Goal: Task Accomplishment & Management: Manage account settings

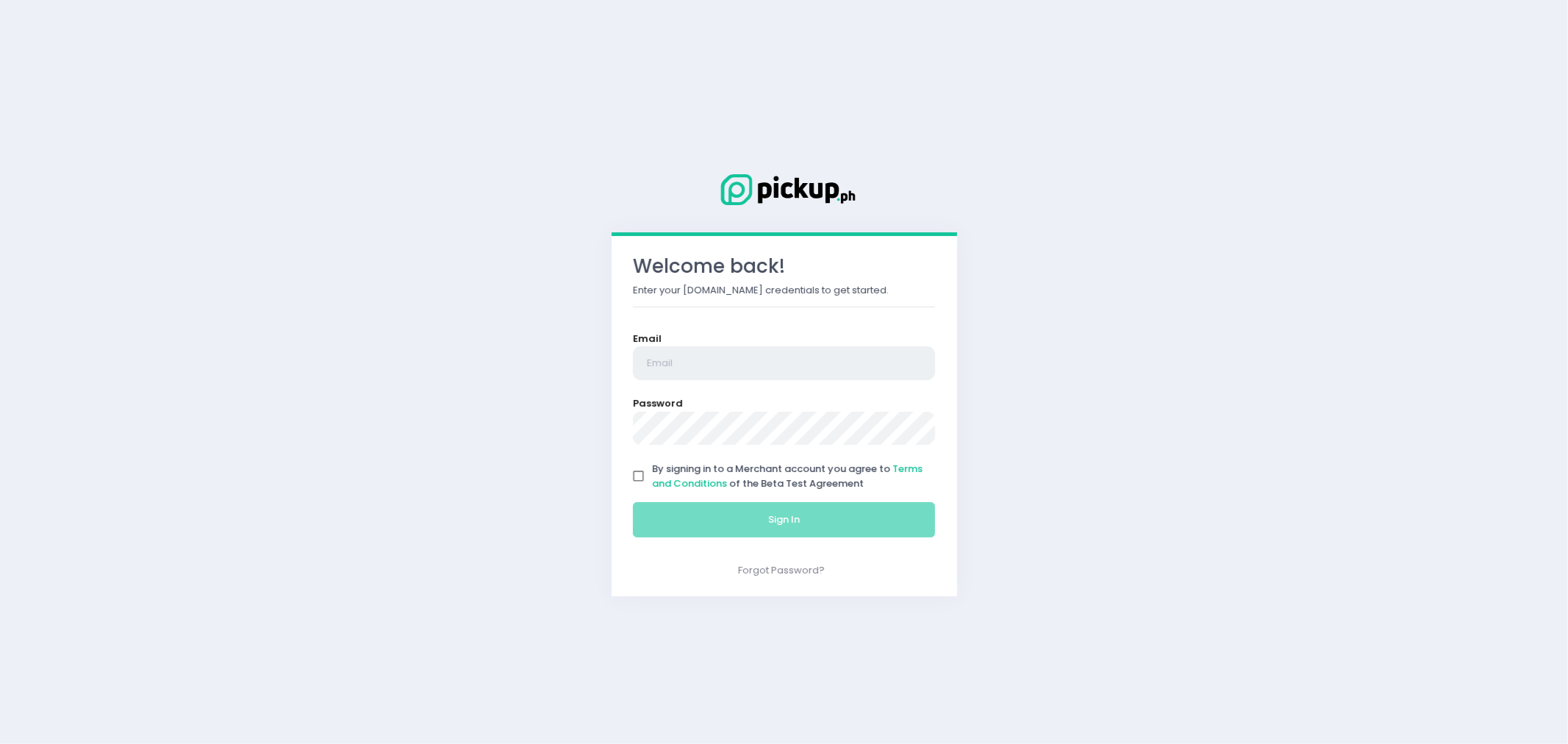
type input "[PERSON_NAME][EMAIL_ADDRESS][PERSON_NAME][DOMAIN_NAME]"
click at [636, 467] on input "By signing in to a Merchant account you agree to Terms and Conditions of the Be…" at bounding box center [639, 477] width 28 height 28
checkbox input "true"
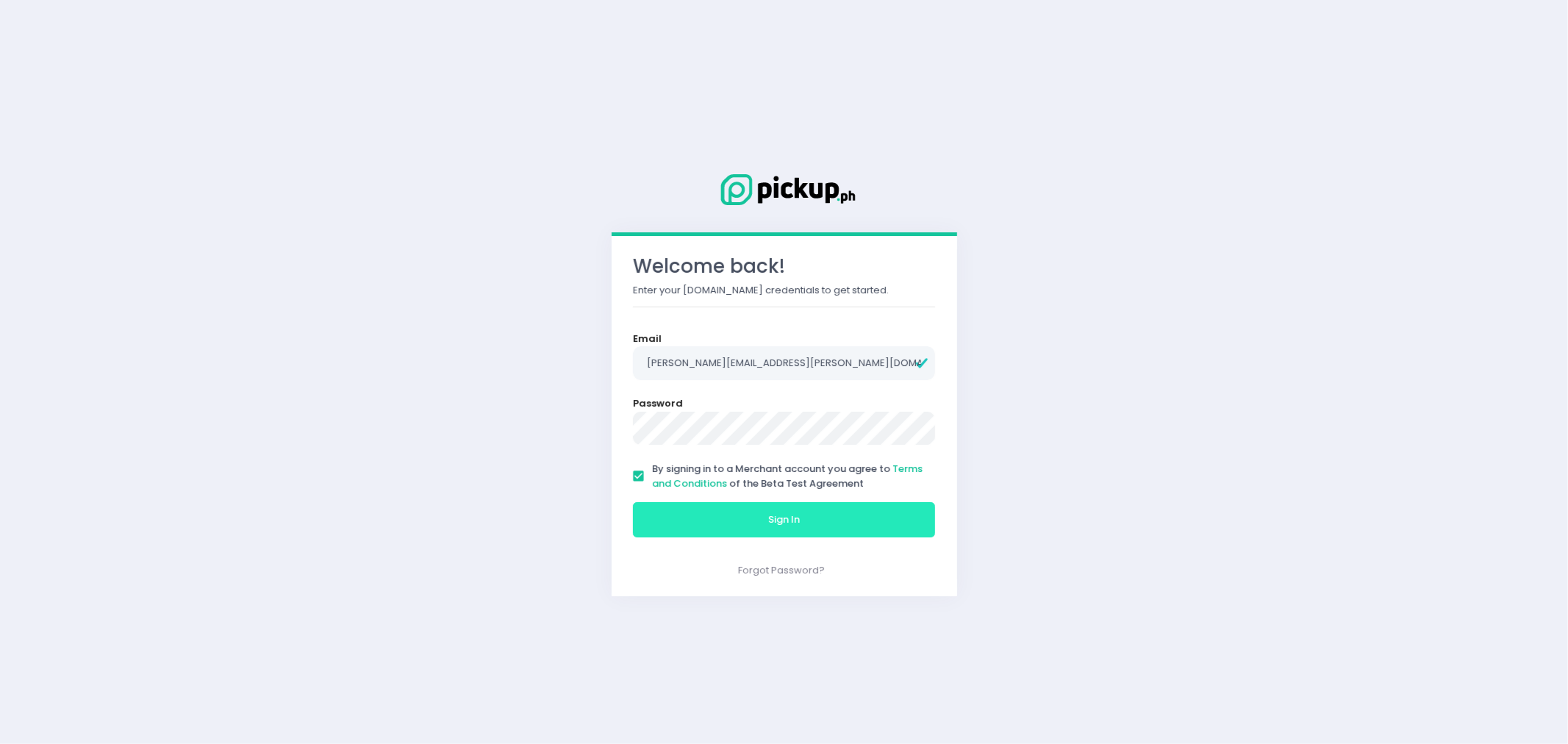
click at [774, 515] on span "Sign In" at bounding box center [784, 520] width 31 height 14
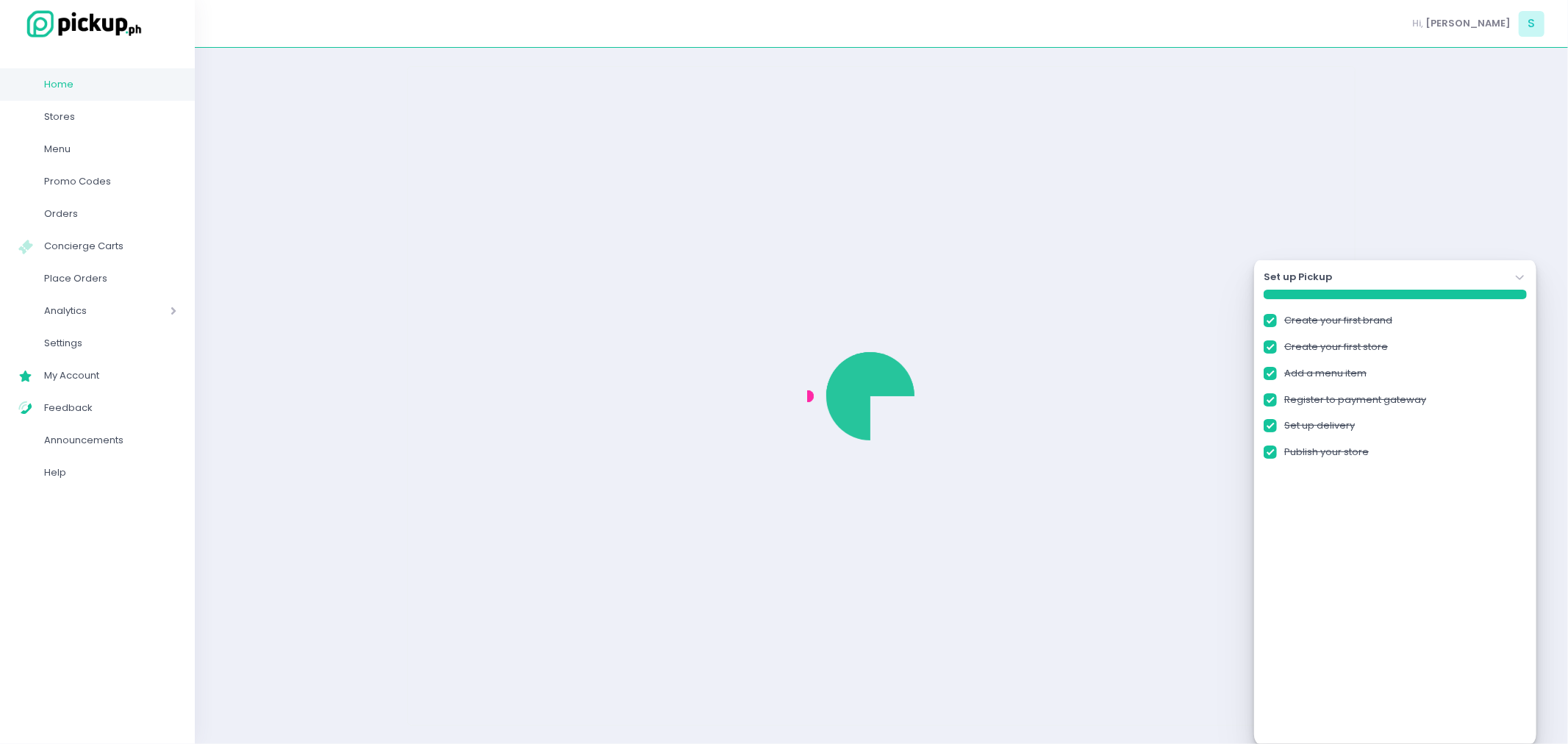
checkbox input "true"
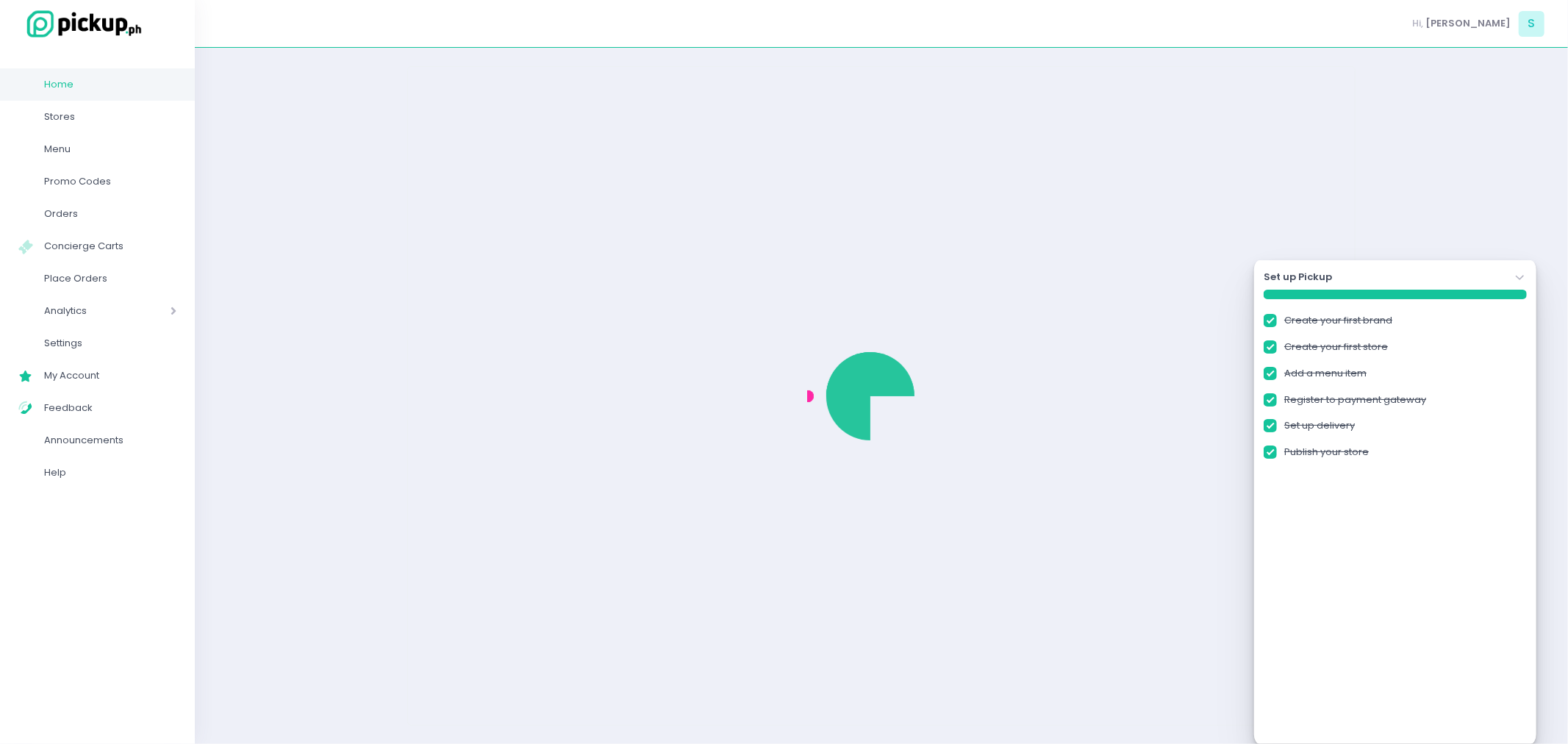
checkbox input "true"
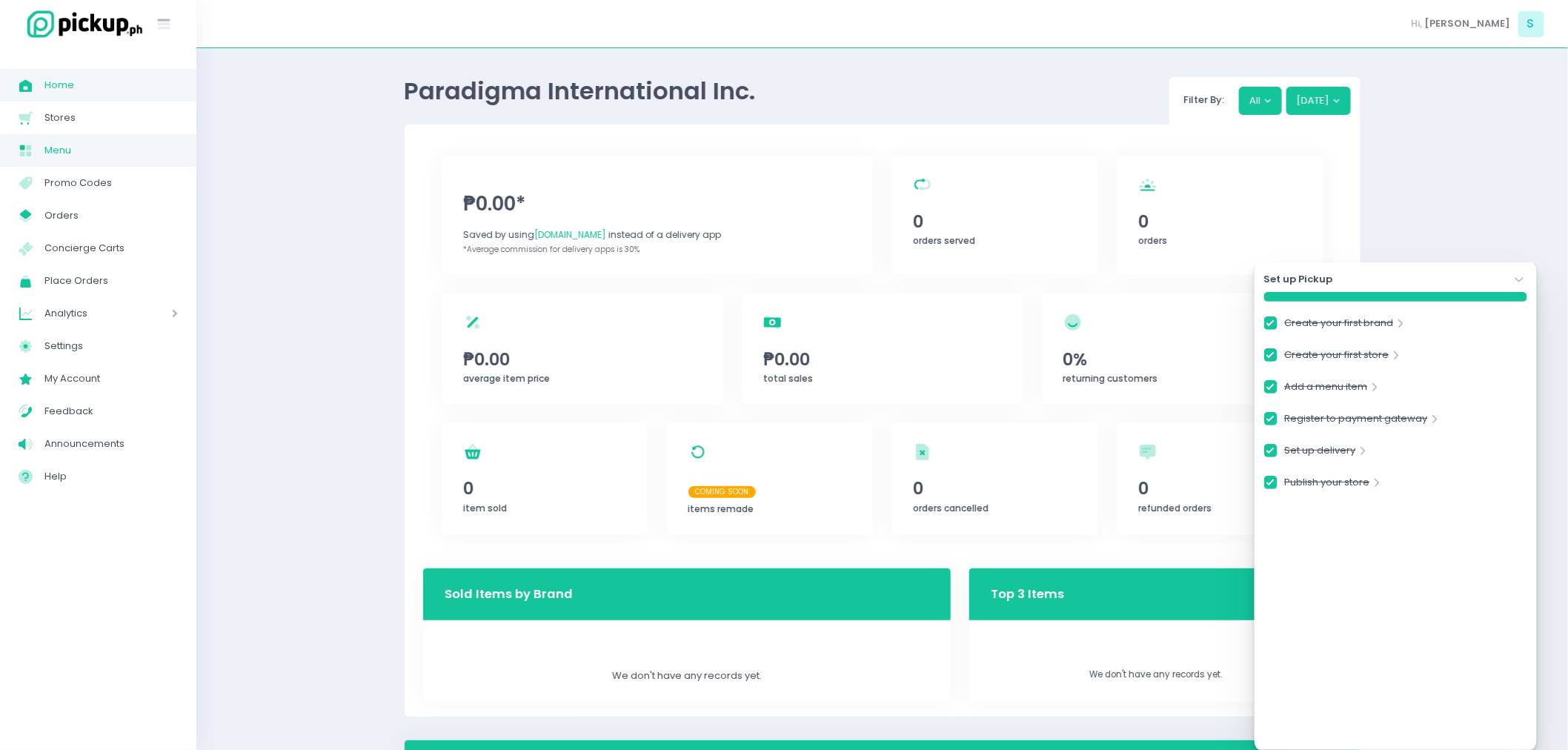
click at [68, 157] on span "Menu" at bounding box center [112, 151] width 134 height 19
checkbox input "true"
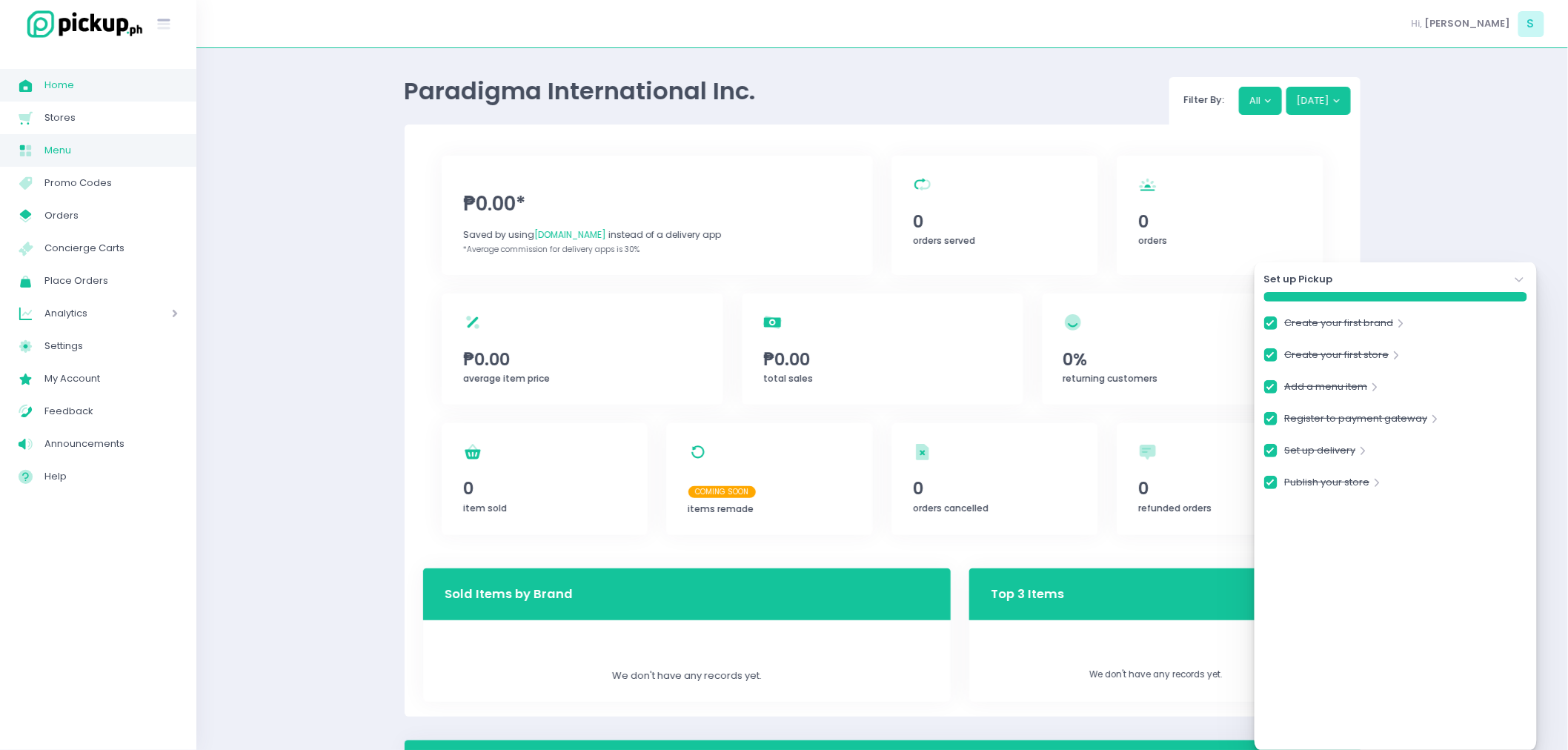
checkbox input "true"
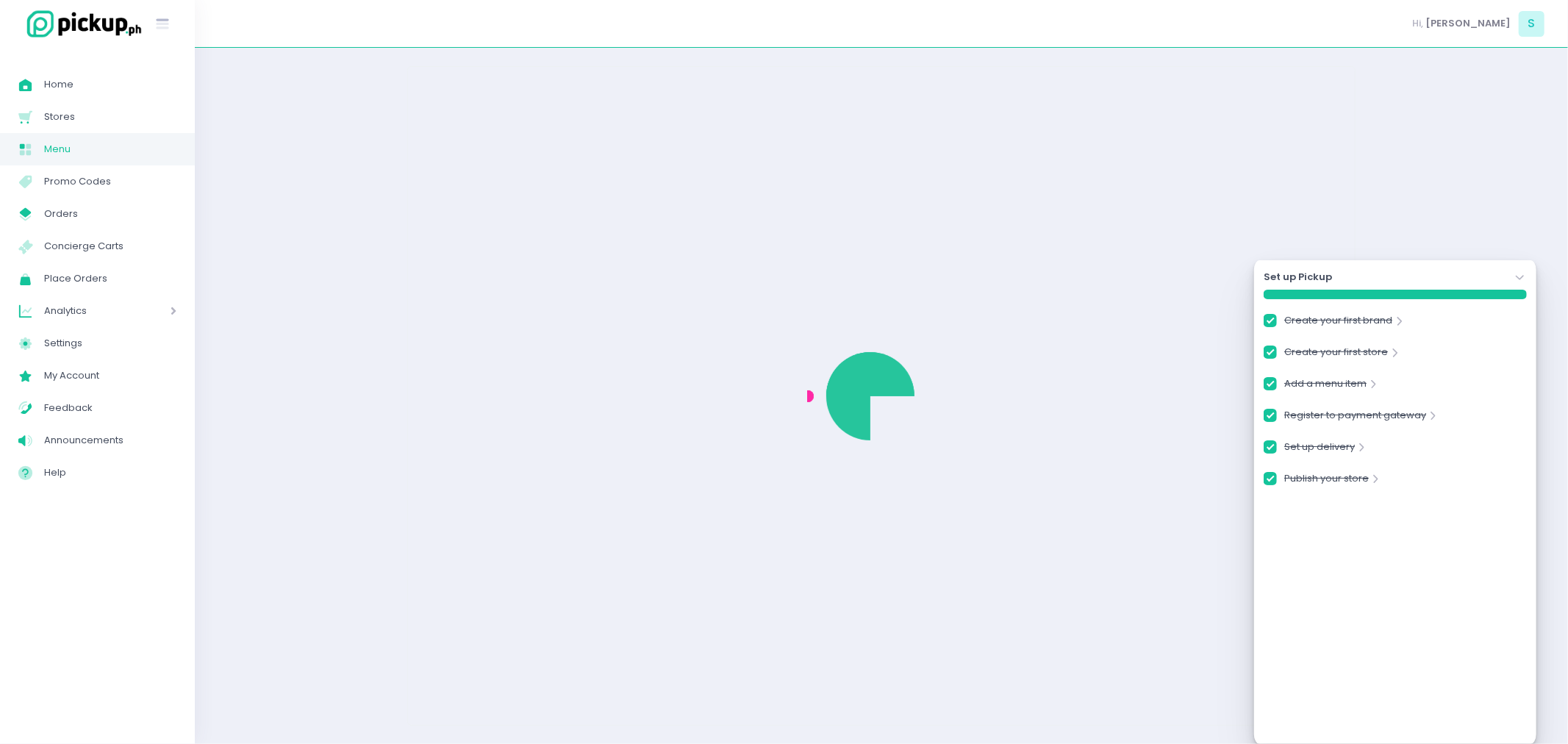
checkbox input "true"
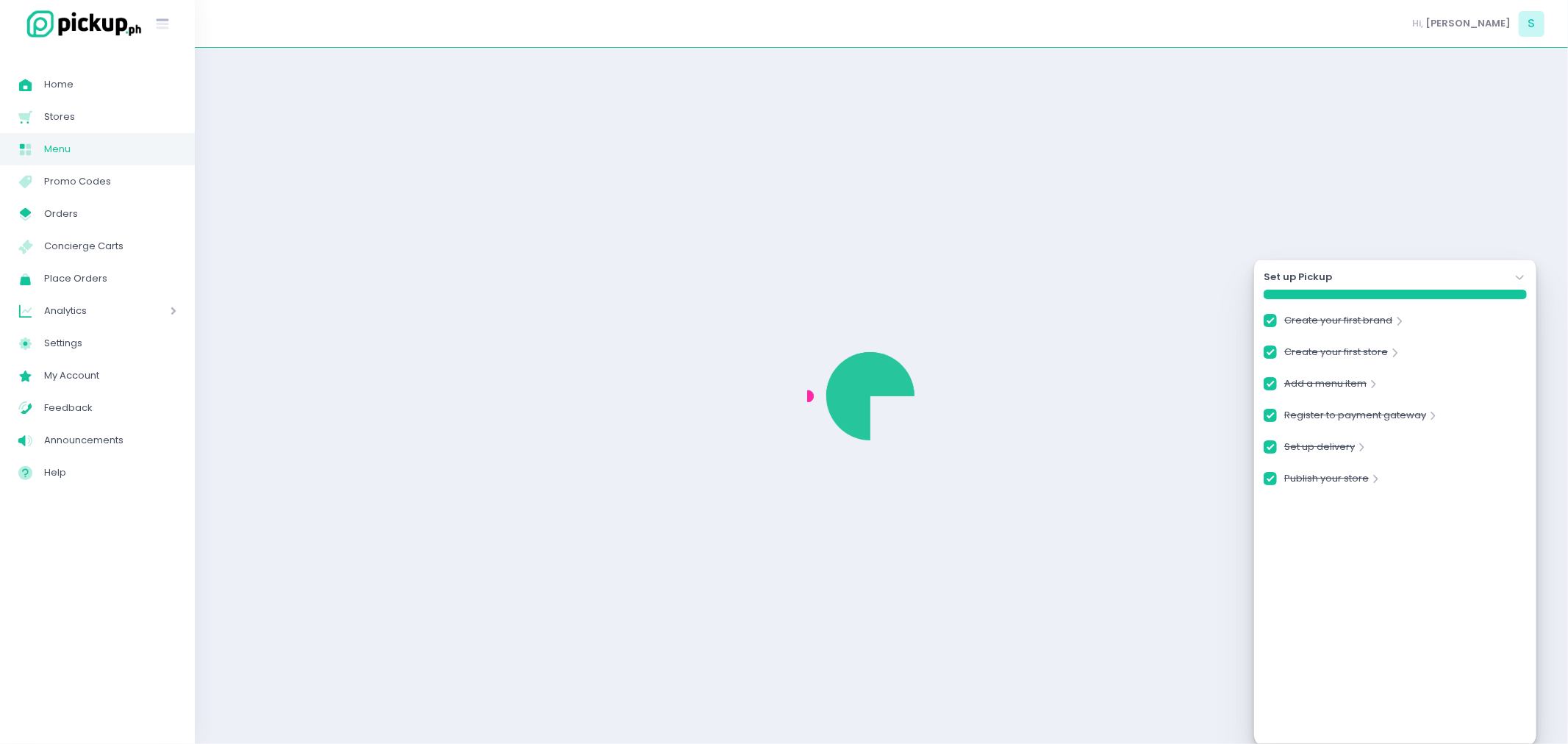
checkbox input "true"
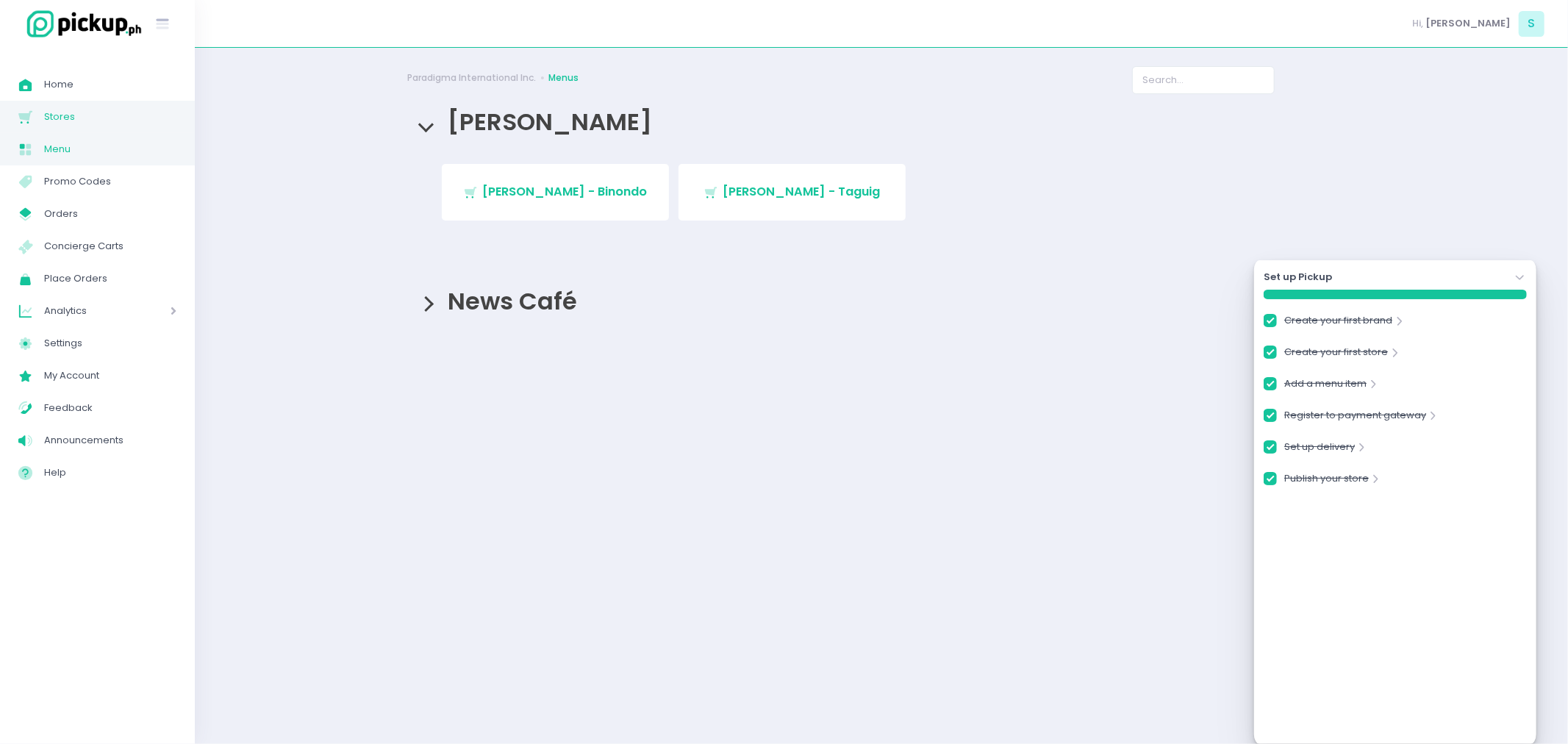
click at [71, 114] on span "Stores" at bounding box center [111, 117] width 133 height 19
checkbox input "true"
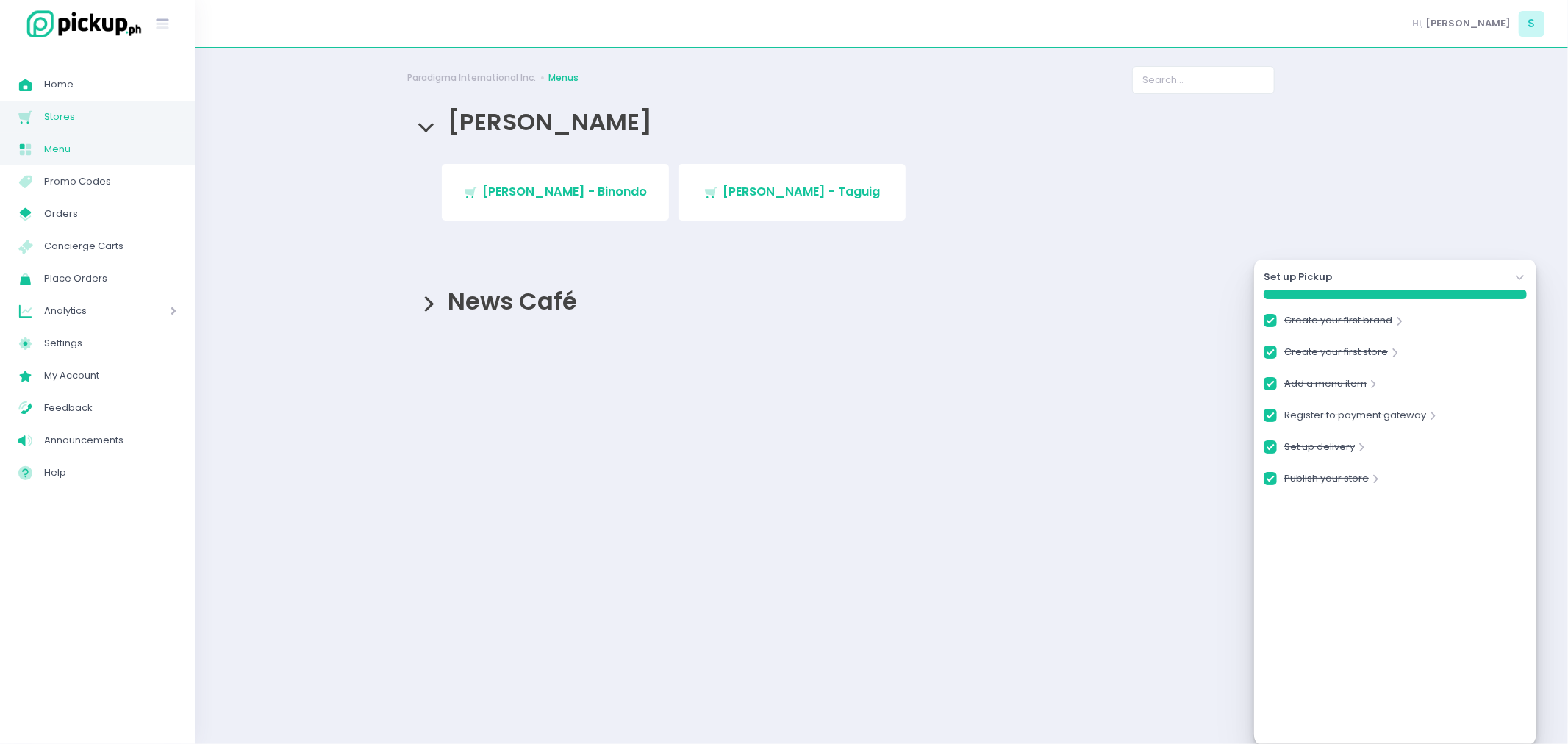
checkbox input "true"
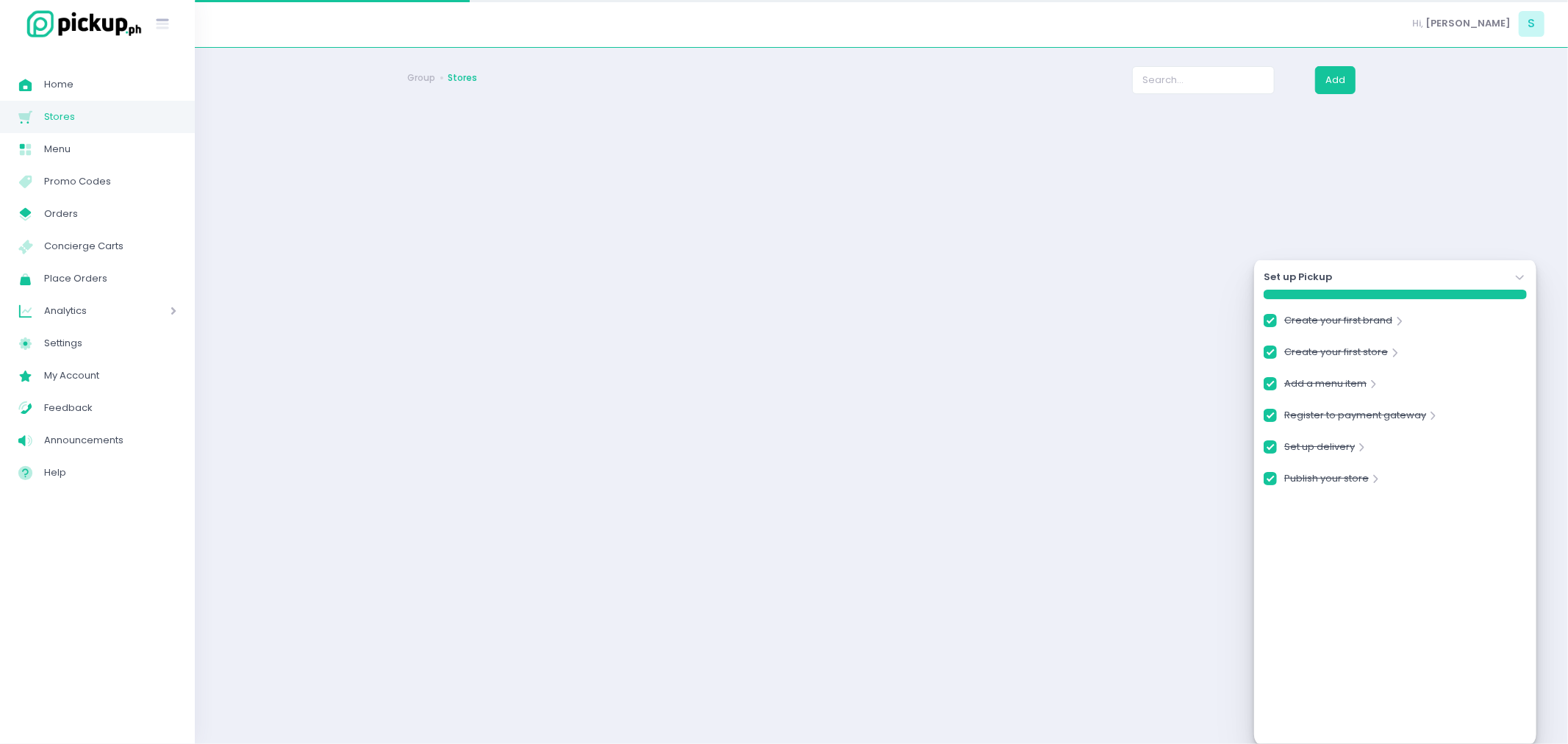
checkbox input "true"
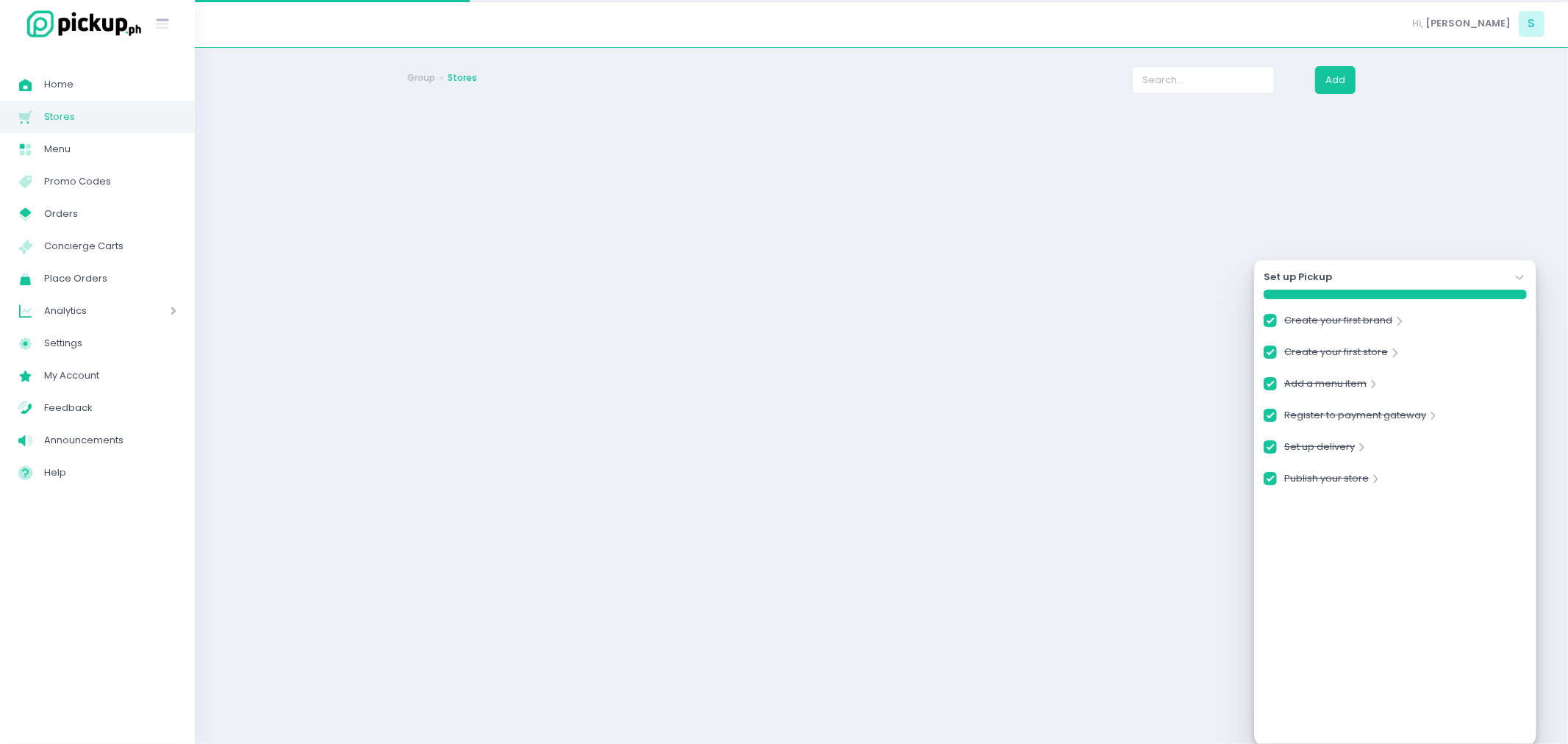
checkbox input "true"
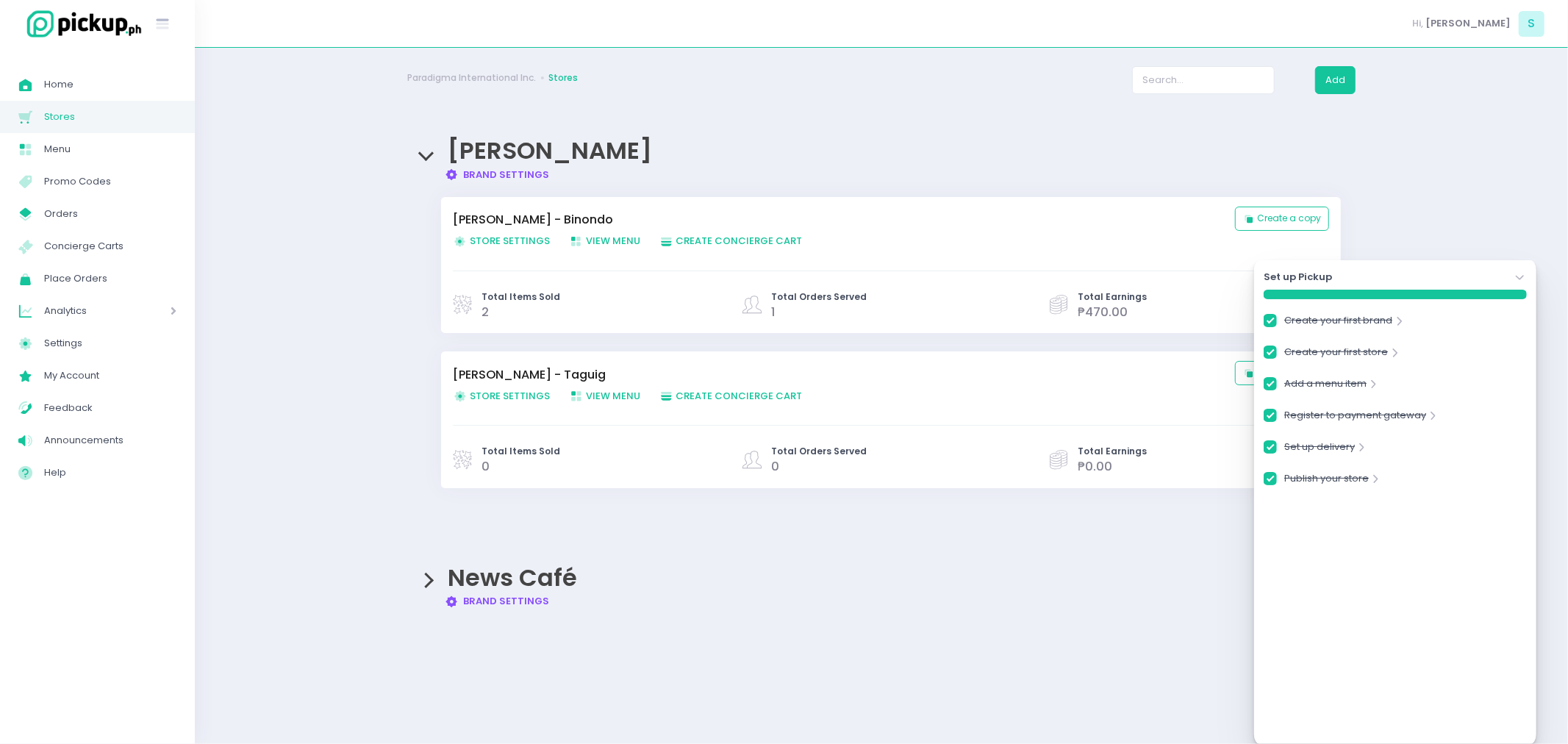
click at [1513, 278] on icon "Stockholm-icons / Navigation / Angle-down Created with Sketch." at bounding box center [1520, 278] width 15 height 15
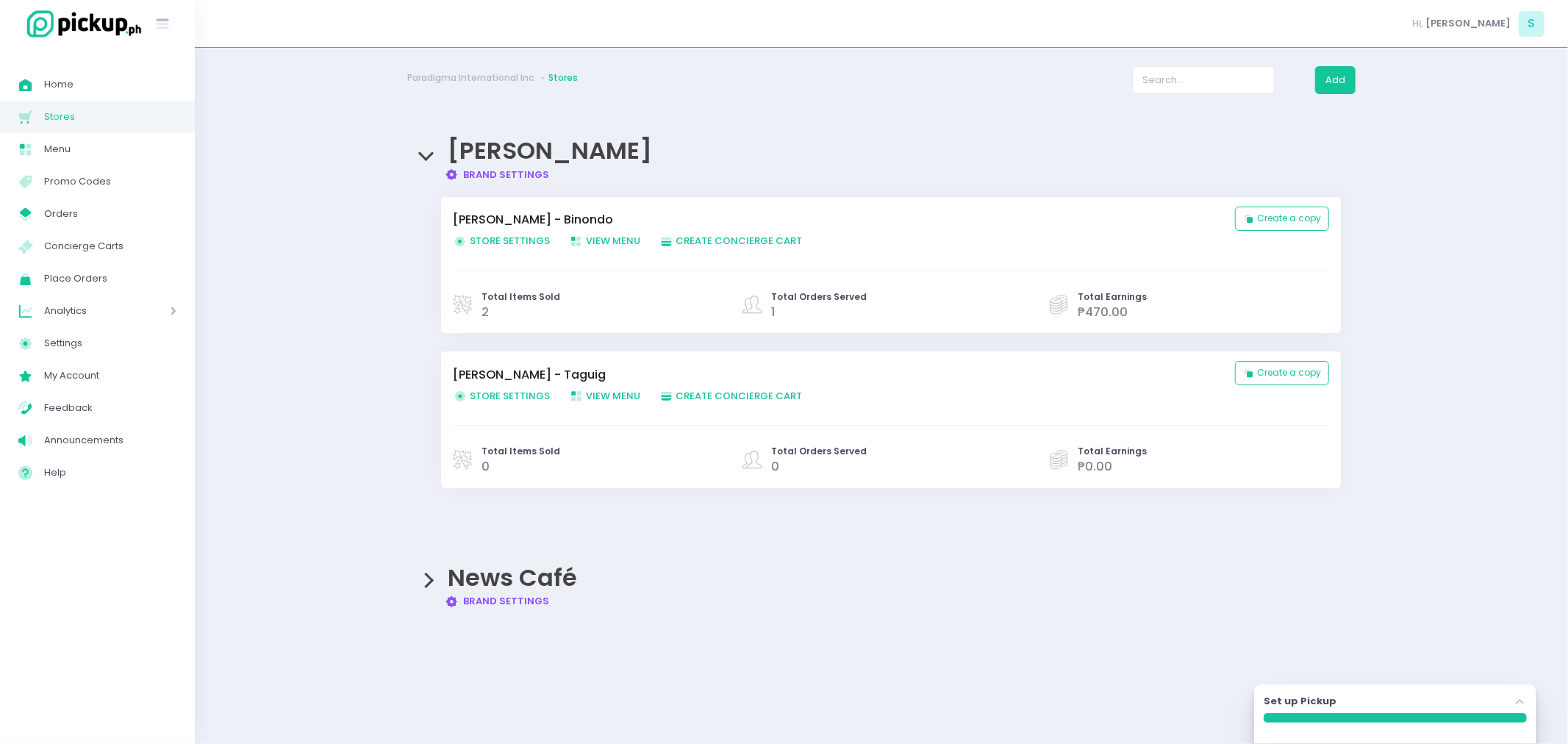
click at [533, 243] on span "Store Settings Created with Sketch. Store Settings" at bounding box center [501, 241] width 97 height 14
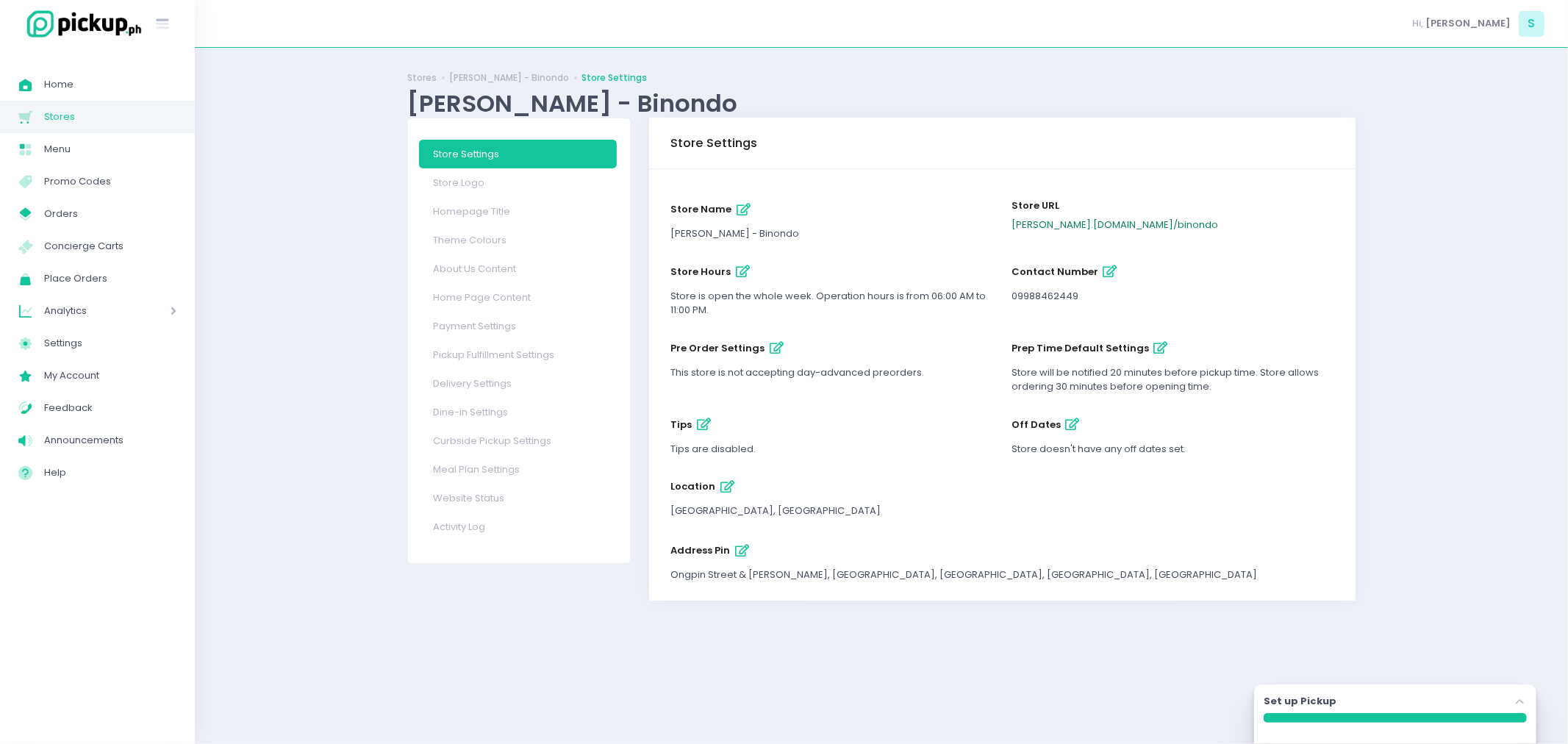
click at [1111, 229] on link "[PERSON_NAME] .[DOMAIN_NAME] / binondo" at bounding box center [1114, 224] width 207 height 14
drag, startPoint x: 1211, startPoint y: 235, endPoint x: 1005, endPoint y: 225, distance: 206.2
click at [1005, 225] on div "Store URL [PERSON_NAME] .[DOMAIN_NAME] / binondo" at bounding box center [1172, 220] width 341 height 63
copy link "[PERSON_NAME] .[DOMAIN_NAME] / binondo"
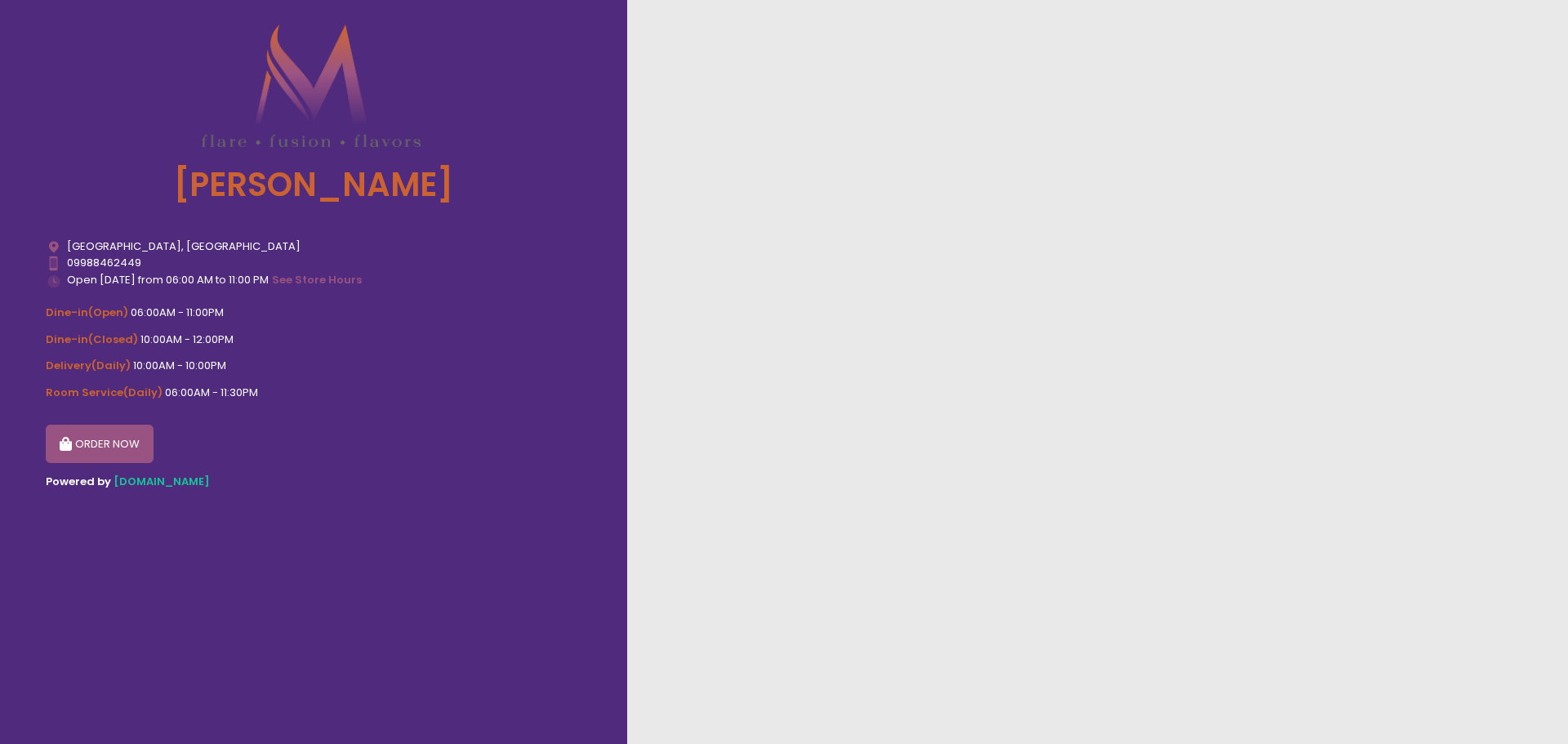
click at [49, 447] on button "ORDER NOW" at bounding box center [99, 444] width 108 height 39
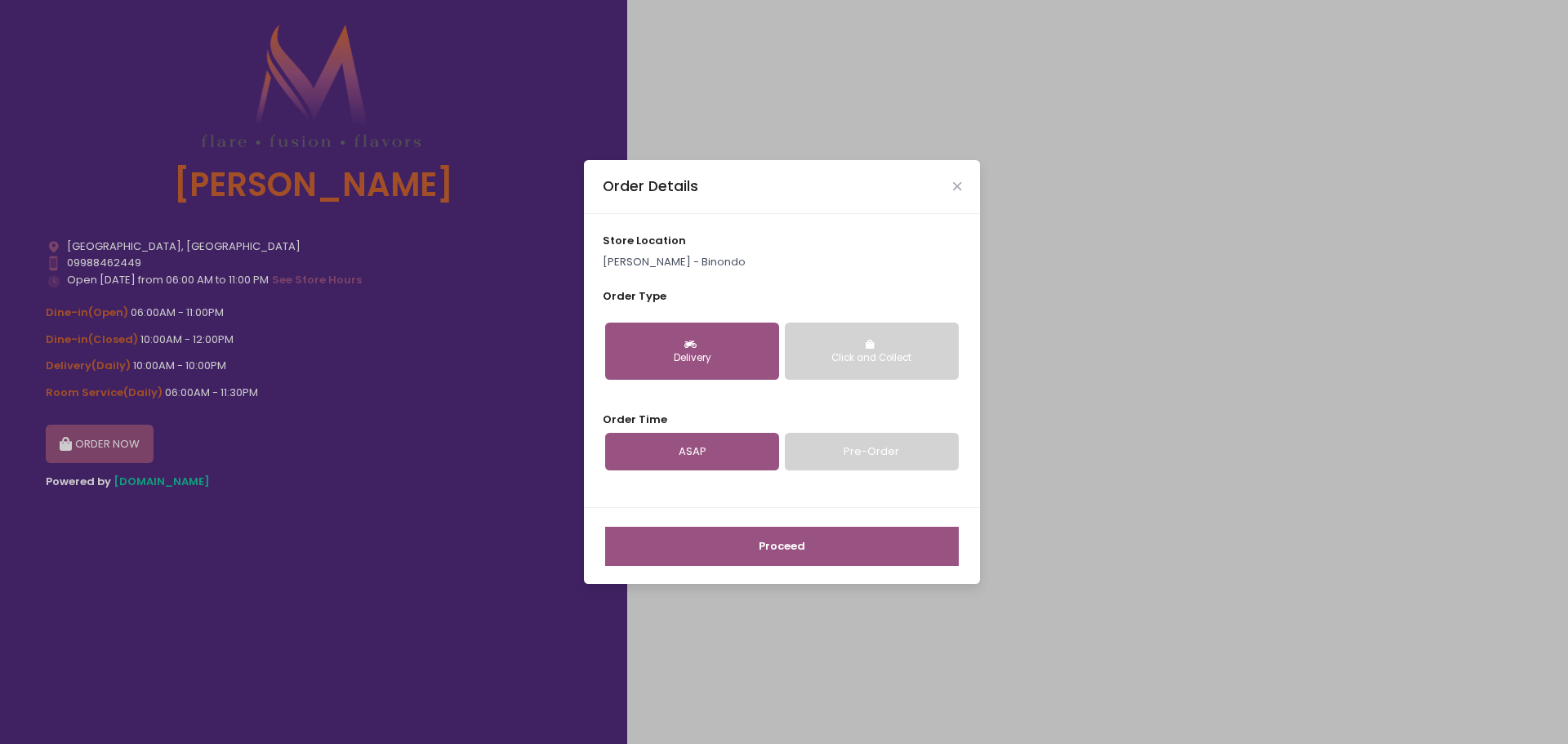
click at [922, 365] on div "Click and Collect" at bounding box center [872, 358] width 151 height 15
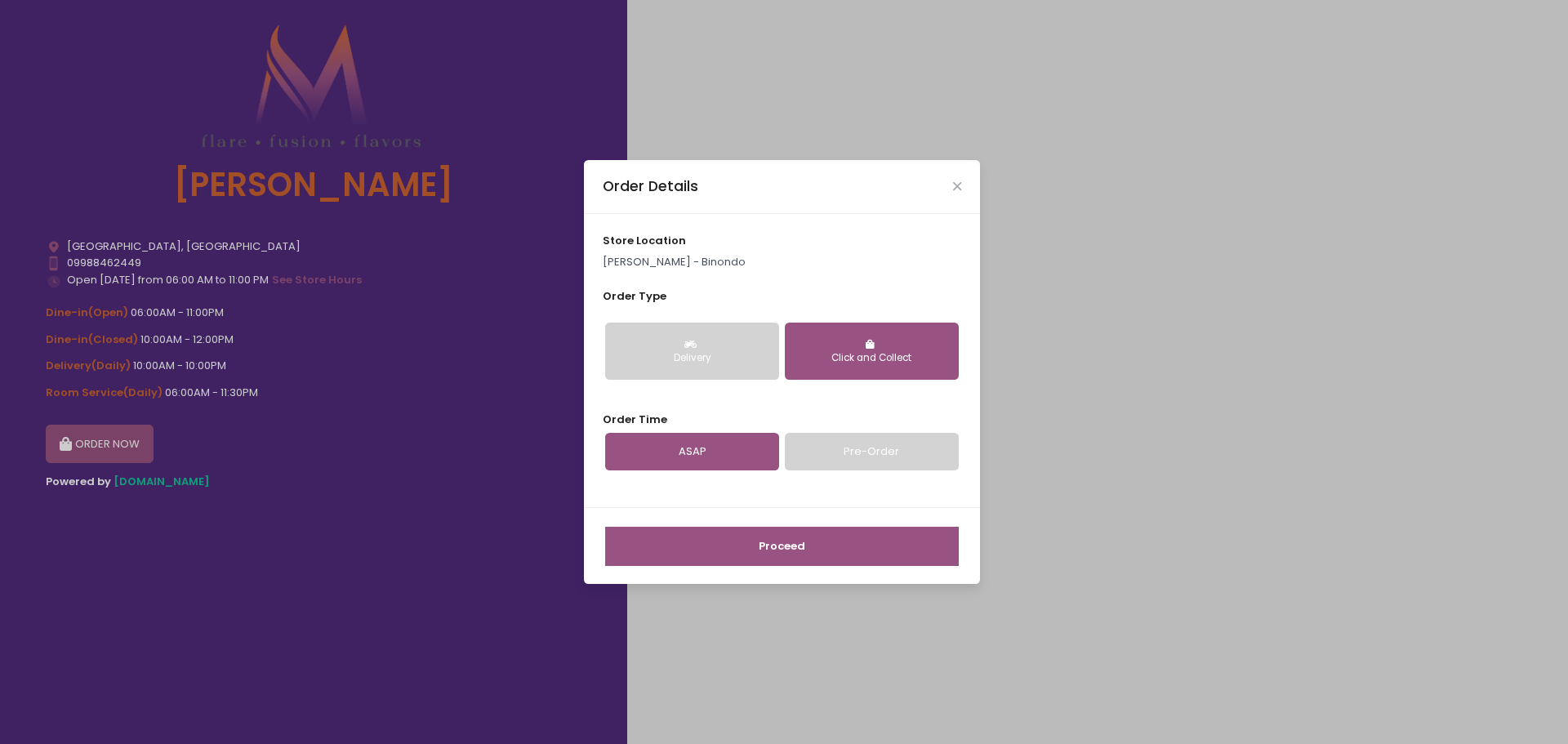
click at [762, 544] on button "Proceed" at bounding box center [782, 546] width 354 height 39
